Goal: Information Seeking & Learning: Find specific page/section

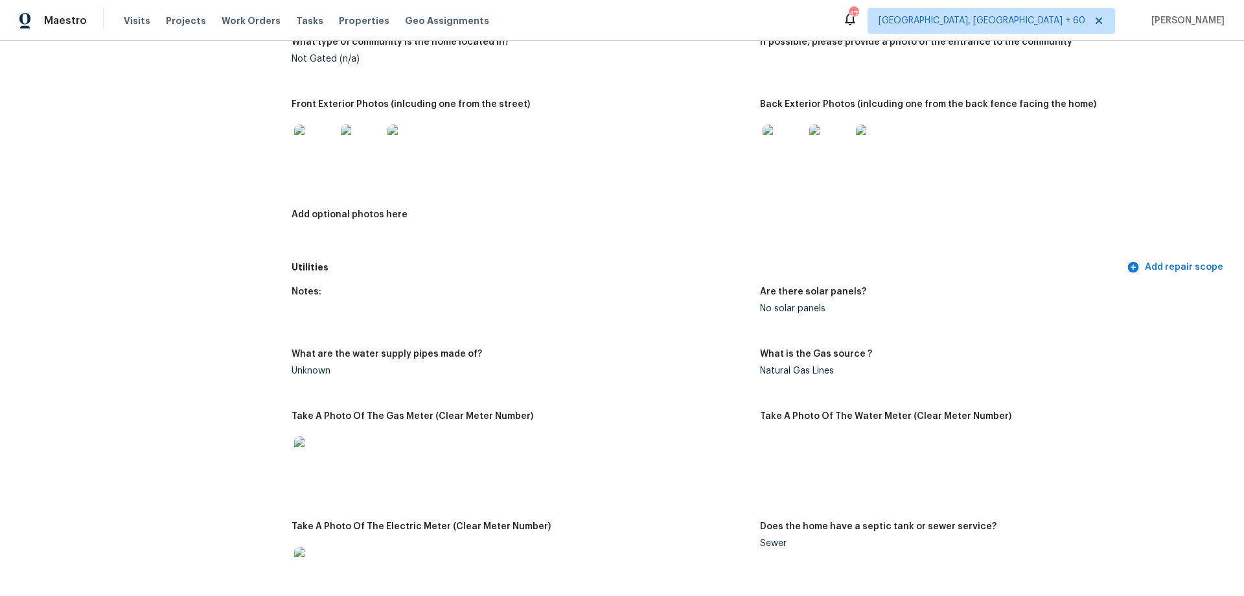
scroll to position [389, 0]
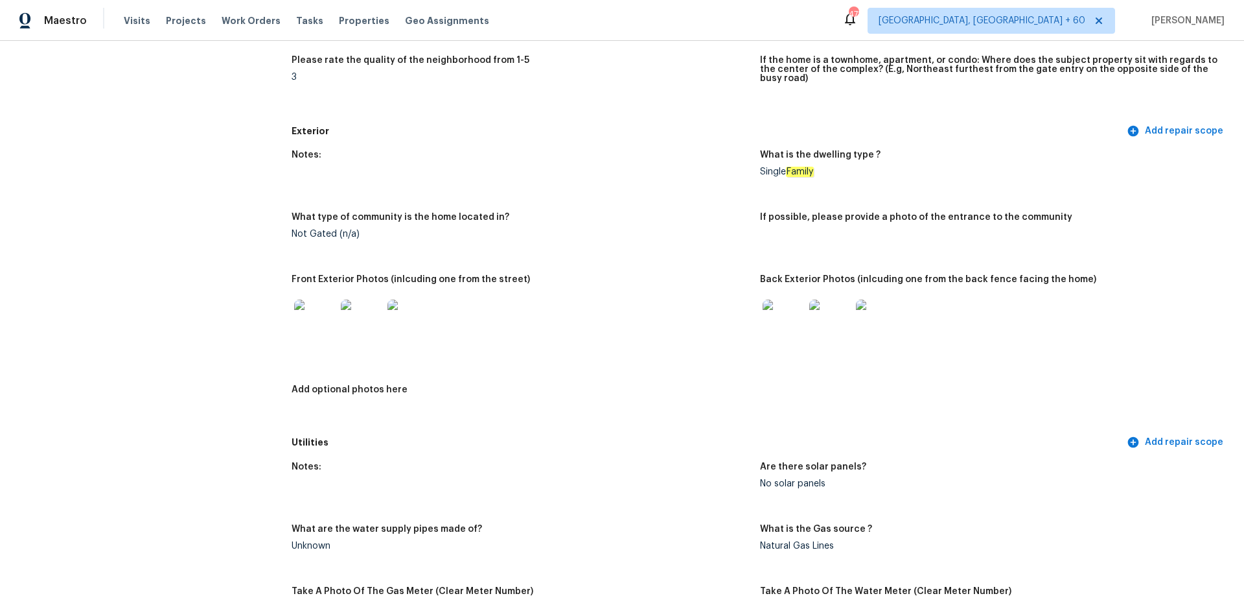
click at [132, 12] on div "Visits Projects Work Orders Tasks Properties Geo Assignments" at bounding box center [314, 21] width 381 height 26
click at [130, 20] on span "Visits" at bounding box center [137, 20] width 27 height 13
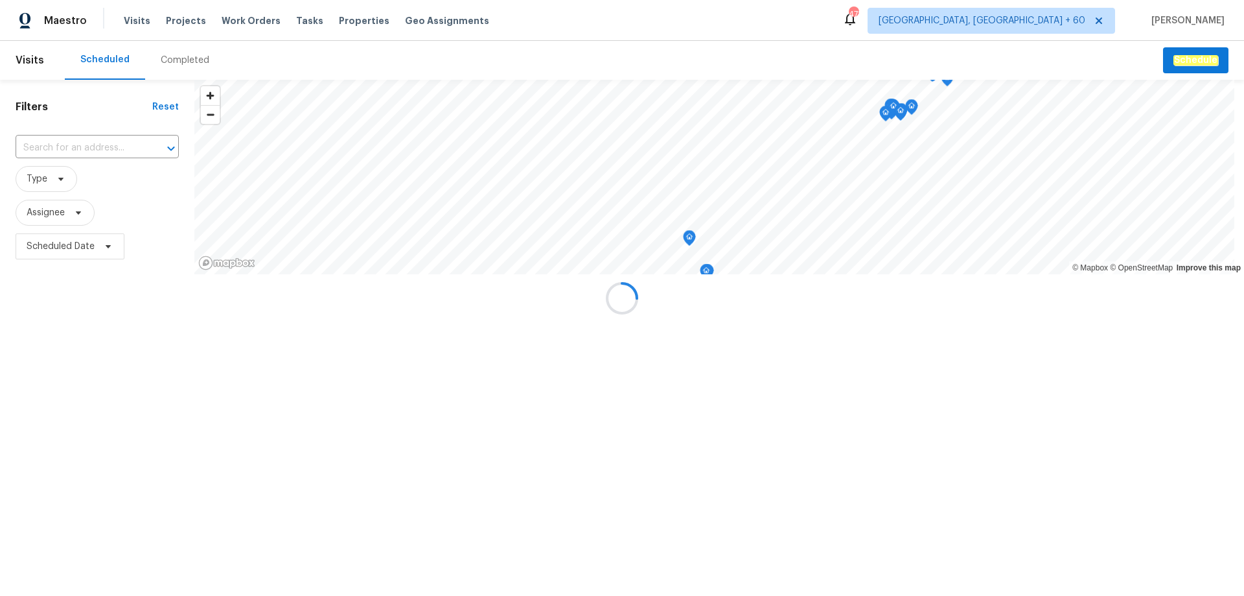
click at [194, 66] on div at bounding box center [622, 298] width 1244 height 596
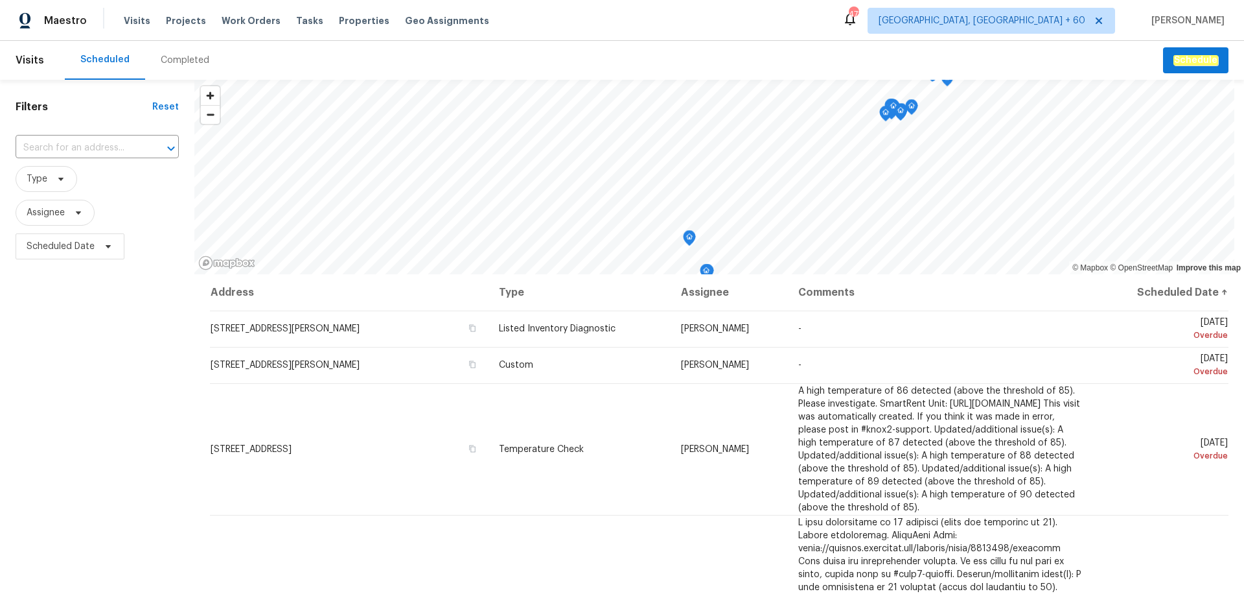
click at [187, 59] on div "Completed" at bounding box center [185, 60] width 49 height 13
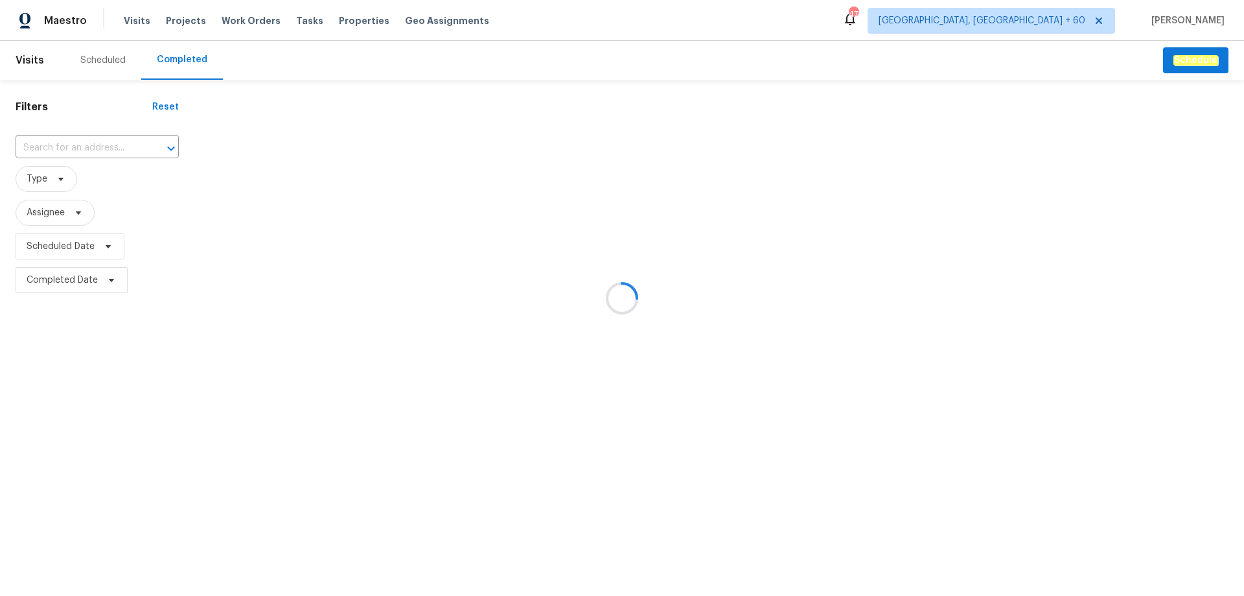
click at [78, 147] on div at bounding box center [622, 298] width 1244 height 596
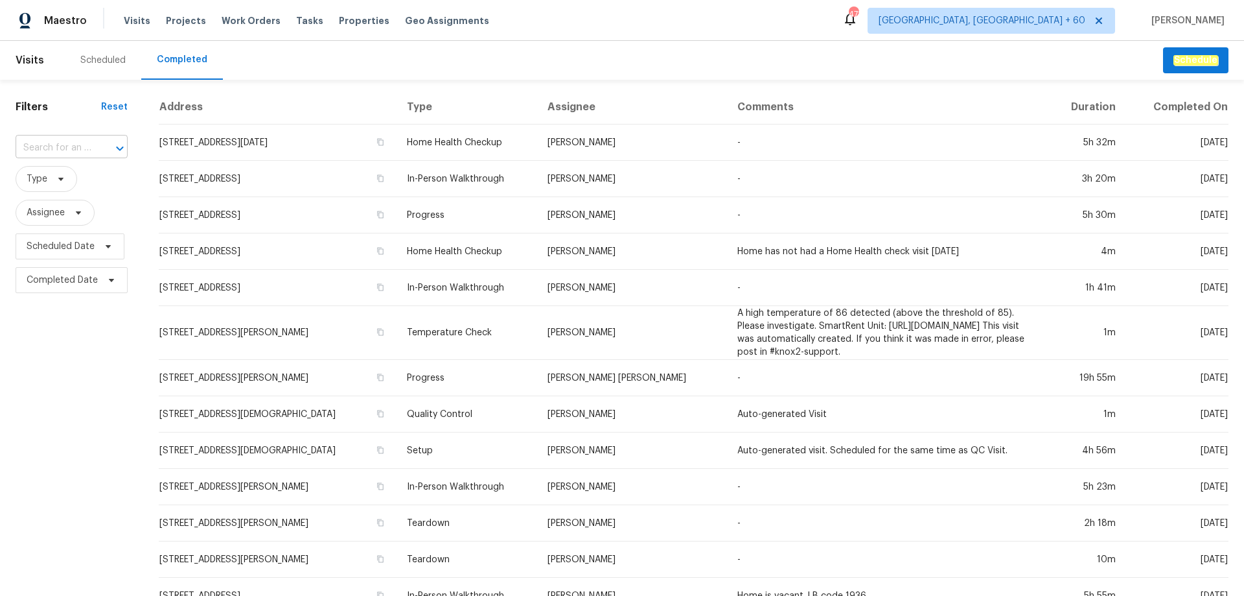
click at [64, 145] on input "text" at bounding box center [54, 148] width 76 height 20
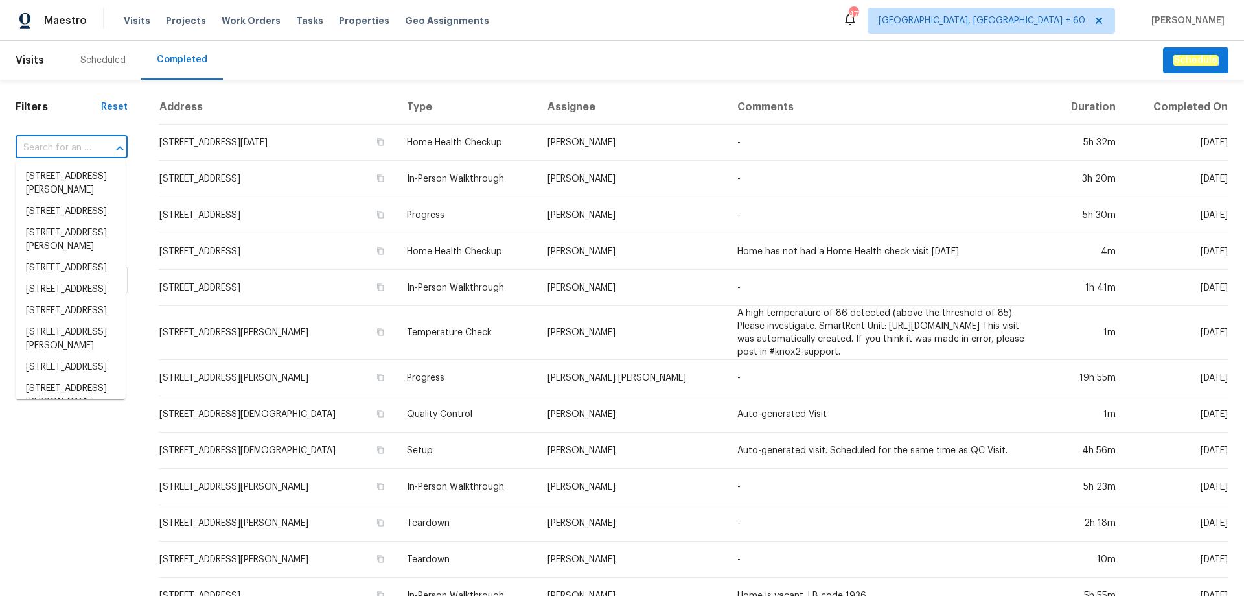
paste input "[STREET_ADDRESS]"
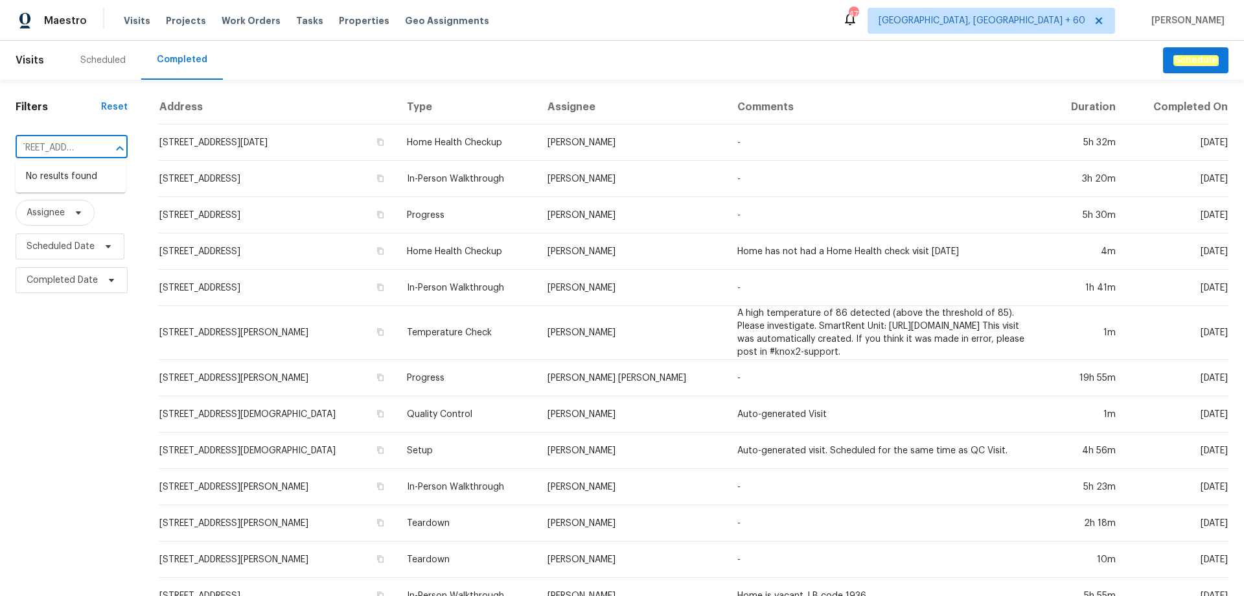
click at [91, 150] on div "[STREET_ADDRESS] ​" at bounding box center [72, 148] width 112 height 20
type input "[STREET_ADDRESS]"
click at [82, 187] on li "[STREET_ADDRESS]" at bounding box center [71, 176] width 110 height 21
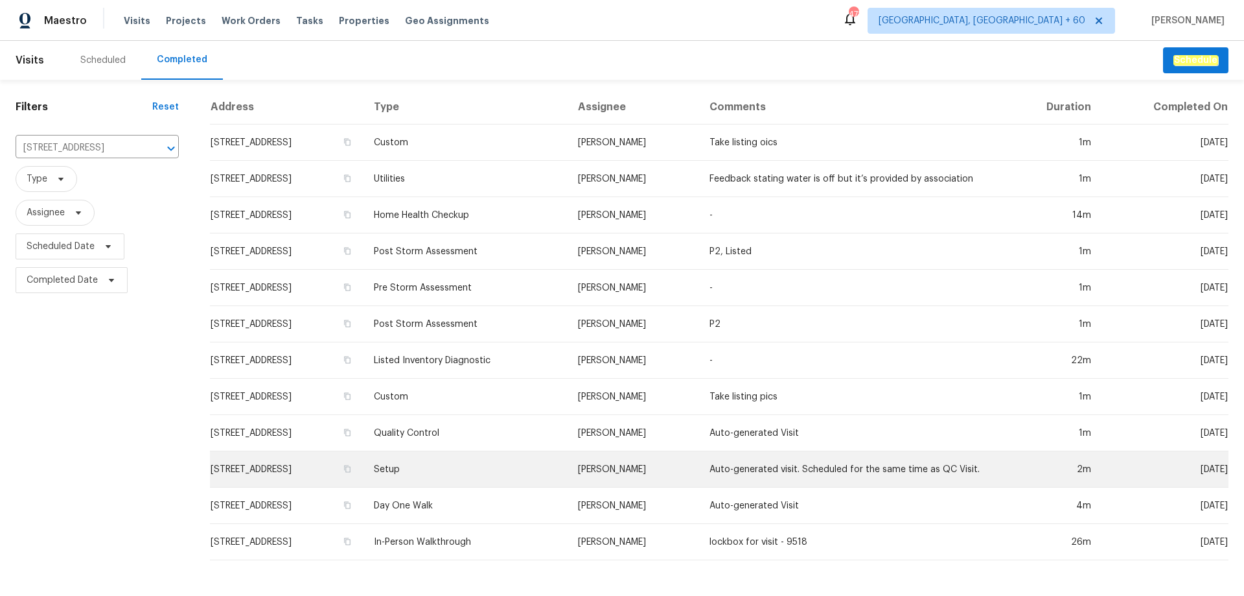
click at [364, 472] on td "[STREET_ADDRESS]" at bounding box center [287, 469] width 154 height 36
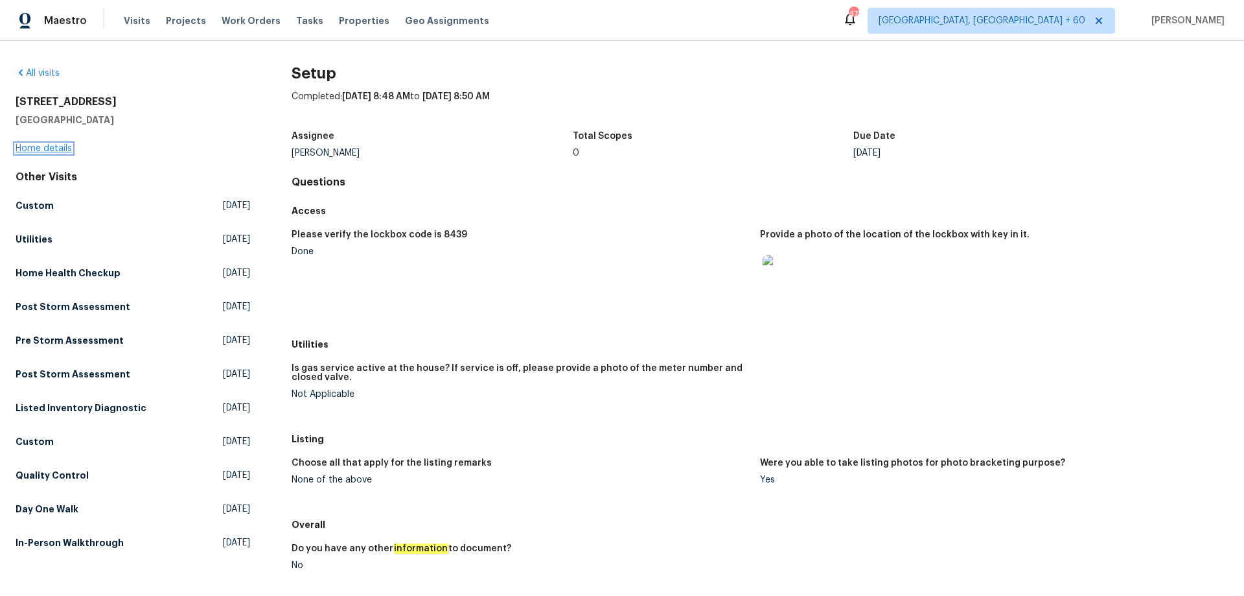
click at [43, 148] on link "Home details" at bounding box center [44, 148] width 56 height 9
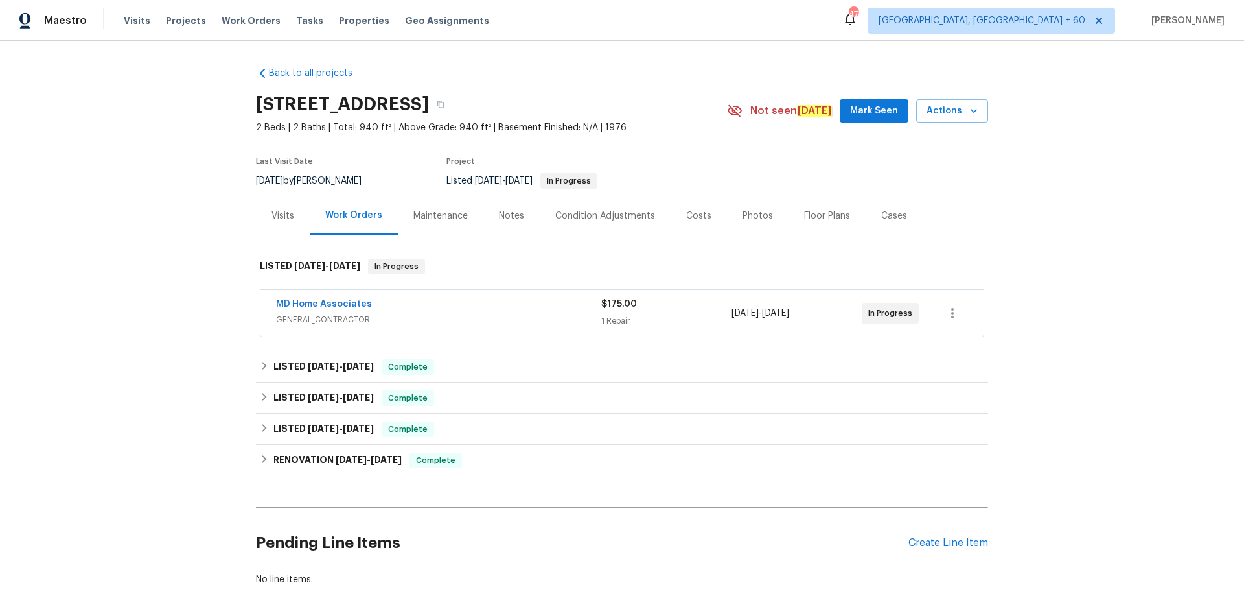
click at [756, 211] on div "Photos" at bounding box center [758, 215] width 30 height 13
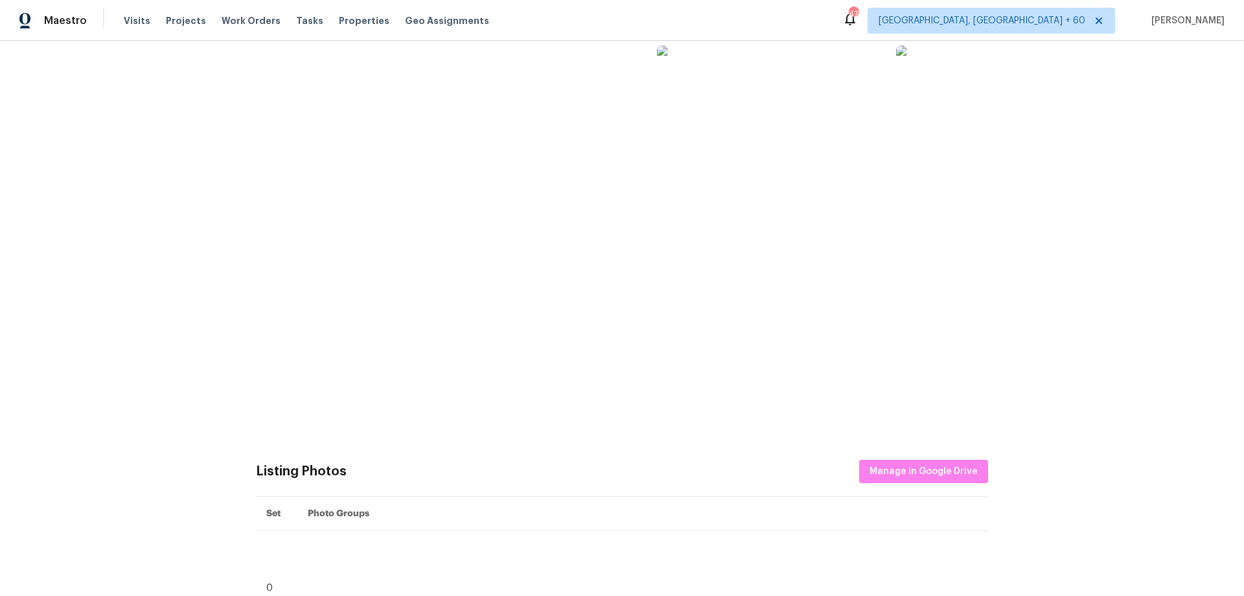
scroll to position [324, 0]
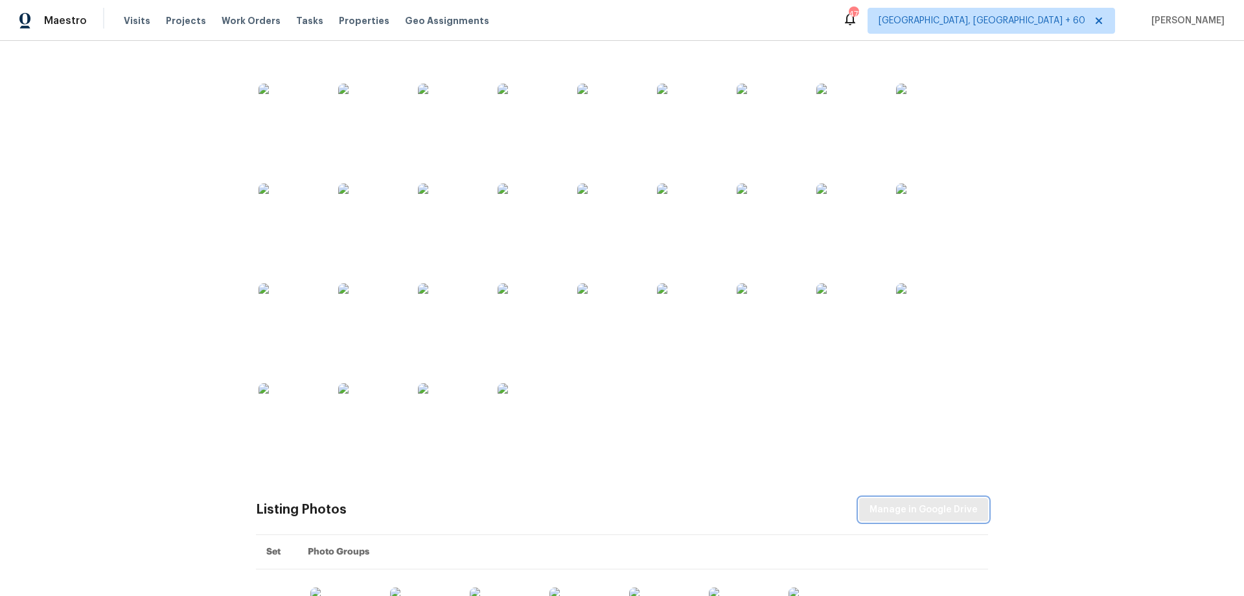
click at [922, 505] on span "Manage in Google Drive" at bounding box center [924, 510] width 108 height 16
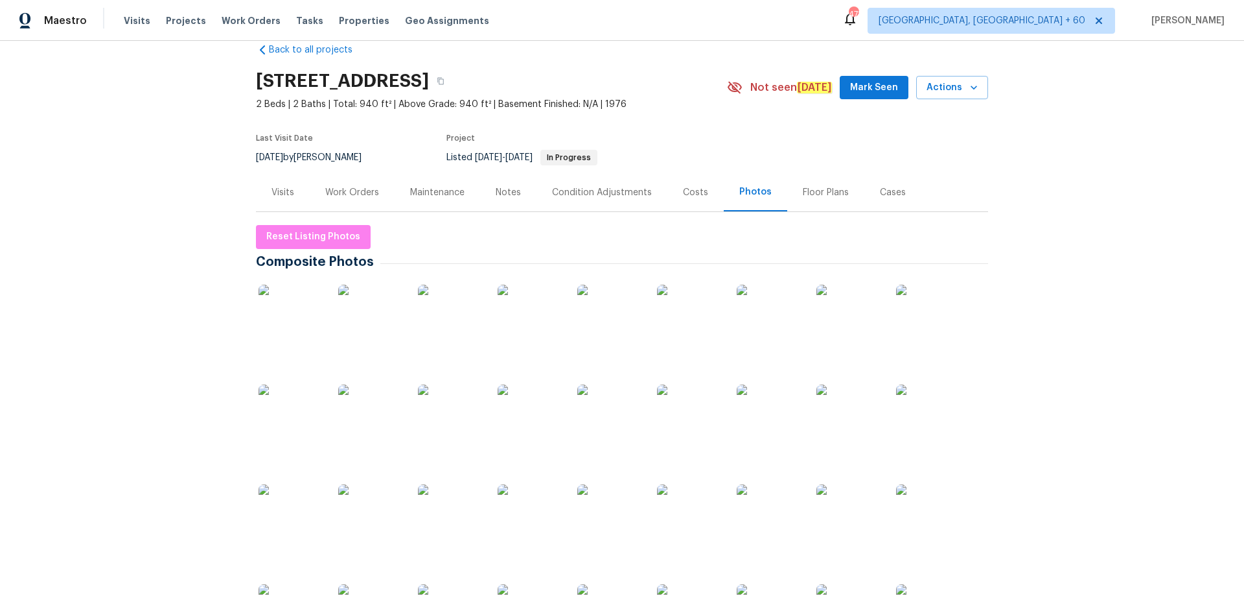
scroll to position [0, 0]
